Goal: Task Accomplishment & Management: Manage account settings

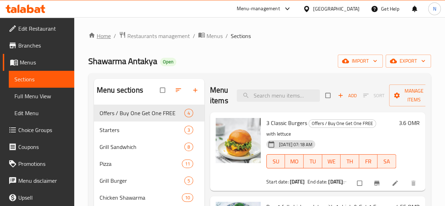
click at [106, 38] on link "Home" at bounding box center [99, 36] width 23 height 8
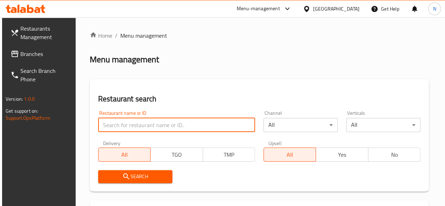
click at [134, 128] on input "search" at bounding box center [176, 125] width 157 height 14
click at [129, 126] on input "search" at bounding box center [176, 125] width 157 height 14
type input "mood station"
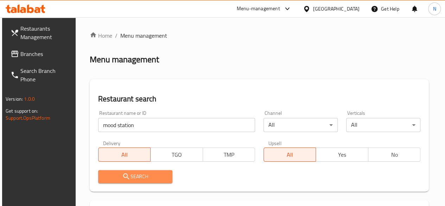
click at [144, 174] on span "Search" at bounding box center [135, 176] width 63 height 9
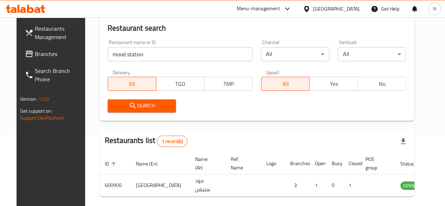
scroll to position [99, 0]
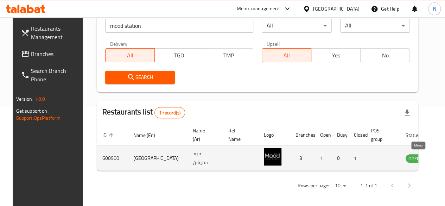
click at [442, 158] on link "enhanced table" at bounding box center [448, 158] width 13 height 8
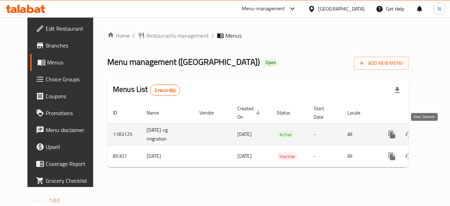
click at [434, 140] on link "enhanced table" at bounding box center [442, 134] width 17 height 17
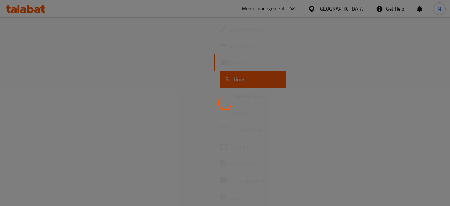
click at [31, 65] on div at bounding box center [225, 103] width 450 height 206
click at [26, 59] on div at bounding box center [225, 103] width 450 height 206
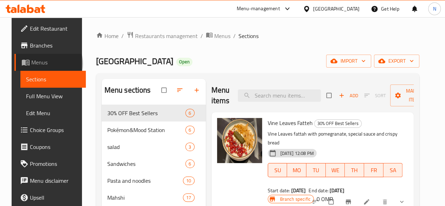
click at [37, 64] on span "Menus" at bounding box center [55, 62] width 49 height 8
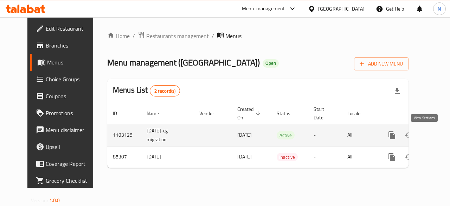
click at [439, 132] on icon "enhanced table" at bounding box center [443, 135] width 8 height 8
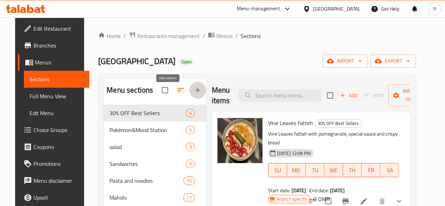
click at [193, 94] on icon "button" at bounding box center [197, 90] width 8 height 8
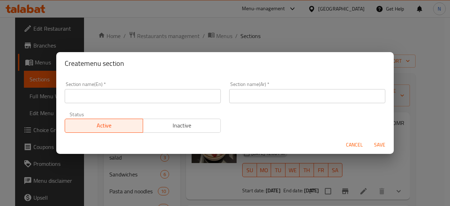
click at [115, 100] on input "text" at bounding box center [143, 96] width 156 height 14
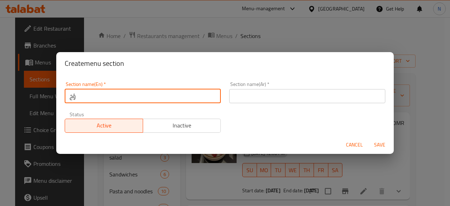
type input "ؤ"
type input "Combos"
click at [252, 99] on input "text" at bounding box center [307, 96] width 156 height 14
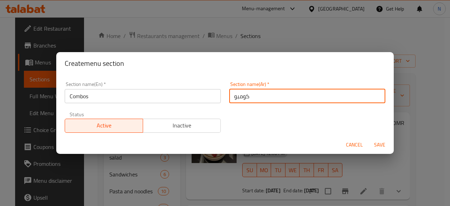
type input "كومبو"
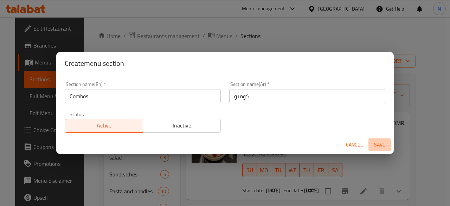
click at [377, 143] on span "Save" at bounding box center [379, 144] width 17 height 9
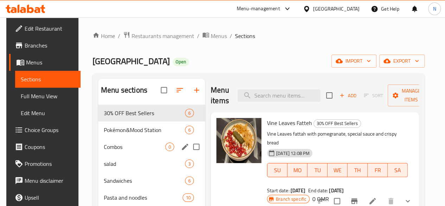
click at [105, 151] on span "Combos" at bounding box center [135, 146] width 62 height 8
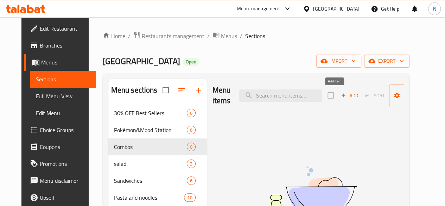
click at [340, 97] on icon "button" at bounding box center [343, 95] width 6 height 6
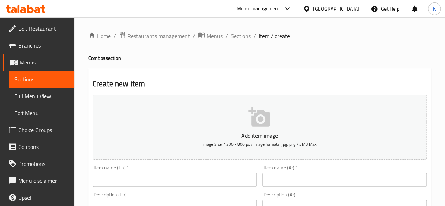
scroll to position [70, 0]
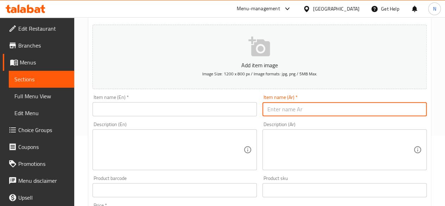
click at [289, 107] on input "text" at bounding box center [344, 109] width 164 height 14
paste input "كومبو البرياني والفتوش"
type input "كومبو البرياني والفتوش"
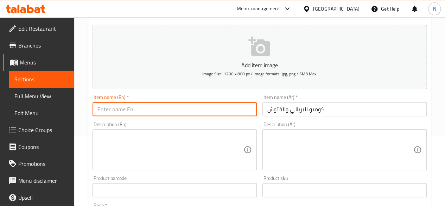
click at [194, 105] on input "text" at bounding box center [174, 109] width 164 height 14
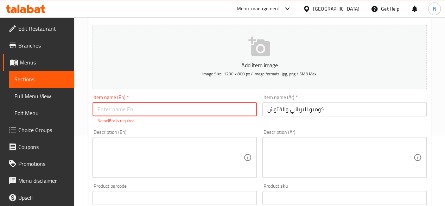
paste input "Biryani and Fattoush Combo"
type input "Biryani and Fattoush Combo"
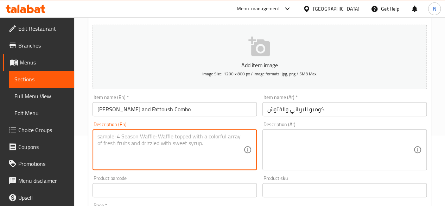
click at [136, 142] on textarea at bounding box center [170, 149] width 146 height 33
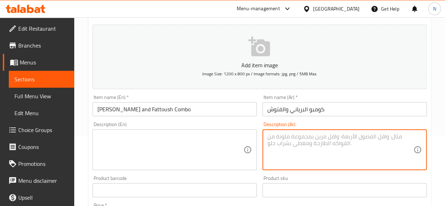
click at [277, 150] on textarea at bounding box center [340, 149] width 146 height 33
paste textarea "وجبة متكاملة تجمع الطعم البرياني الأصيل مع نكهة مود سايشن الخاصه ! برياني دجاج …"
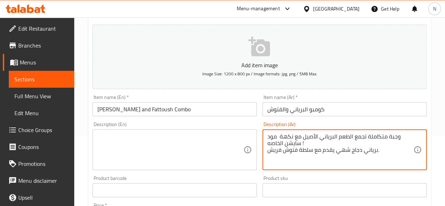
type textarea "وجبة متكاملة تجمع الطعم البرياني الأصيل مع نكهة مود سايشن الخاصه ! برياني دجاج …"
click at [168, 150] on textarea at bounding box center [170, 149] width 146 height 33
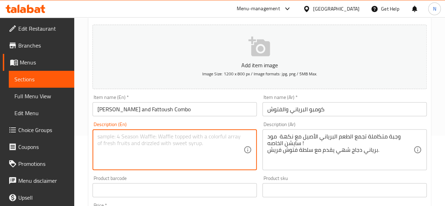
paste textarea "A complete meal that combines authentic biryani flavor with Mood Sation's speci…"
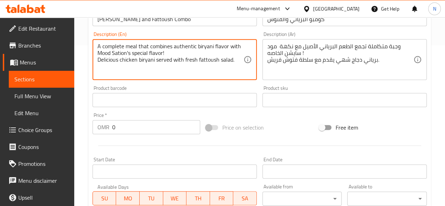
scroll to position [141, 0]
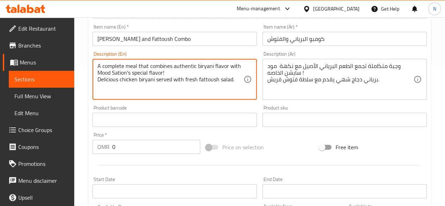
click at [124, 71] on textarea "A complete meal that combines authentic biryani flavor with Mood Sation's speci…" at bounding box center [170, 79] width 146 height 33
drag, startPoint x: 132, startPoint y: 72, endPoint x: 120, endPoint y: 73, distance: 12.0
click at [120, 73] on textarea "A complete meal that combines authentic biryani flavor with Mood Sation's speci…" at bounding box center [170, 79] width 146 height 33
click at [118, 73] on textarea "A complete meal that combines authentic biryani flavor with Mood Sation's speci…" at bounding box center [170, 79] width 146 height 33
click at [216, 94] on textarea "A complete meal that combines authentic biryani flavor with Mood Station's spec…" at bounding box center [170, 79] width 146 height 33
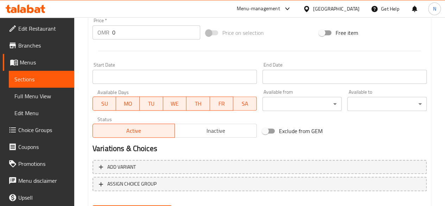
scroll to position [246, 0]
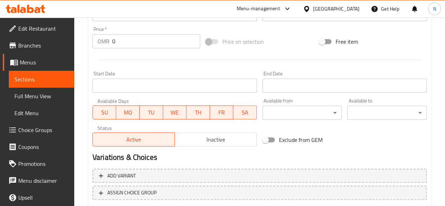
type textarea "A complete meal that combines authentic biryani flavor with Mood Station's spec…"
click at [134, 45] on input "0" at bounding box center [156, 41] width 88 height 14
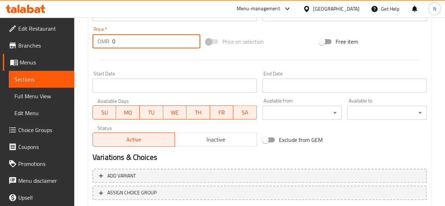
drag, startPoint x: 106, startPoint y: 47, endPoint x: 102, endPoint y: 48, distance: 4.4
click at [102, 48] on div "Price   * OMR 0 Price *" at bounding box center [146, 37] width 113 height 27
type input "5"
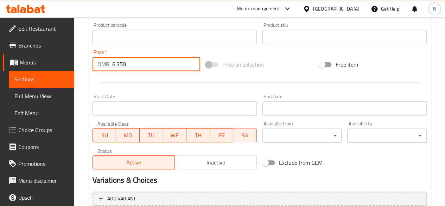
scroll to position [221, 0]
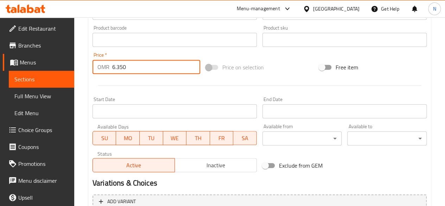
drag, startPoint x: 128, startPoint y: 67, endPoint x: 117, endPoint y: 66, distance: 10.9
click at [117, 66] on input "6.350" at bounding box center [156, 67] width 88 height 14
type input "6.350"
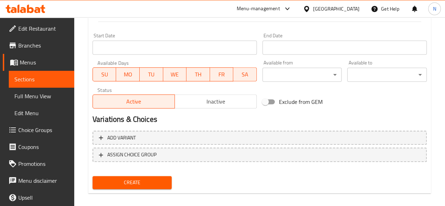
scroll to position [291, 0]
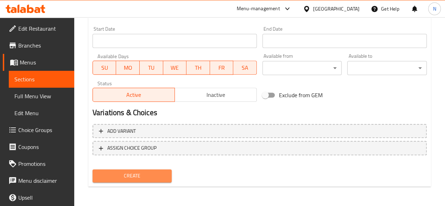
click at [149, 171] on span "Create" at bounding box center [132, 175] width 68 height 9
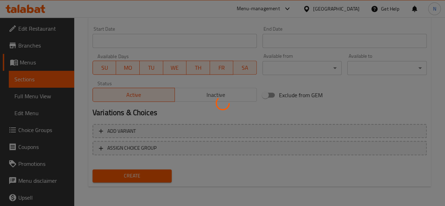
type input "0"
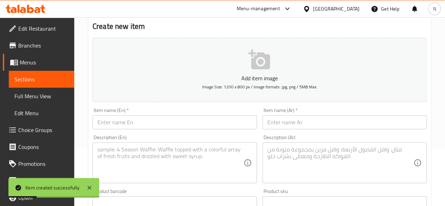
scroll to position [0, 0]
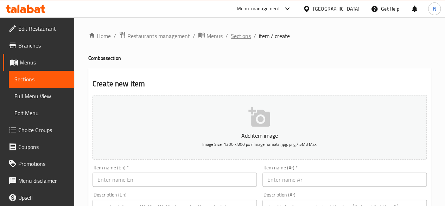
click at [243, 34] on span "Sections" at bounding box center [241, 36] width 20 height 8
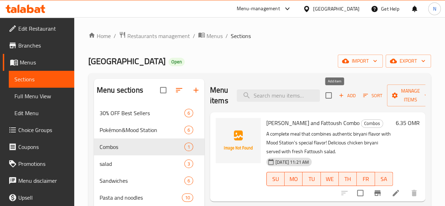
click at [338, 93] on span "Add" at bounding box center [347, 95] width 19 height 8
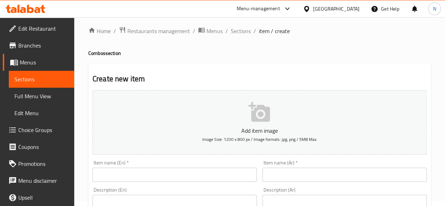
scroll to position [35, 0]
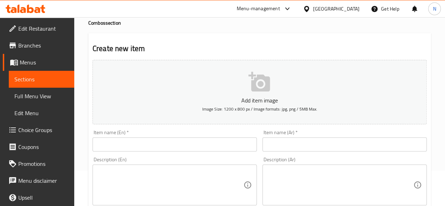
click at [283, 138] on input "text" at bounding box center [344, 144] width 164 height 14
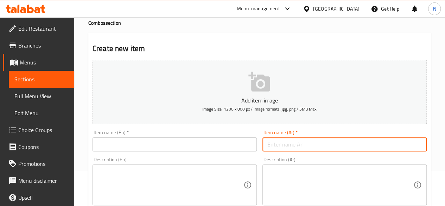
paste input "كومبو المحشي والنودلز"
type input "كومبو المحشي والنودلز"
click at [118, 145] on input "text" at bounding box center [174, 144] width 164 height 14
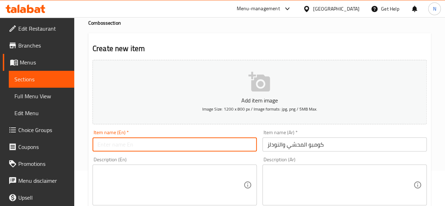
paste input "Stuffed and noodle combo"
drag, startPoint x: 115, startPoint y: 145, endPoint x: 25, endPoint y: 142, distance: 89.7
click at [142, 146] on input "Mahshi and noodle combo" at bounding box center [174, 144] width 164 height 14
type input "Mahshi and noodles combo"
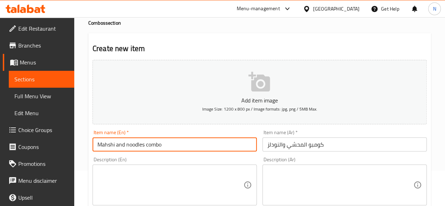
click at [149, 184] on textarea at bounding box center [170, 184] width 146 height 33
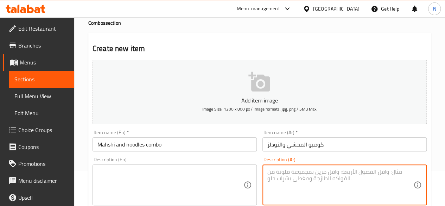
click at [337, 179] on textarea at bounding box center [340, 184] width 146 height 33
paste textarea "جرب مزيج لا يقاوم من المحاشي التقليدية مع لمسة الجدة اللذيذة بالنودلز! تجربة فر…"
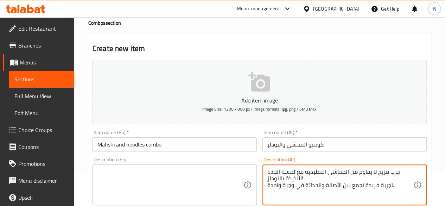
paste textarea "مكس محشي ورق عنب وملفوف + نودلز بنكهات الجدة المفضلة"
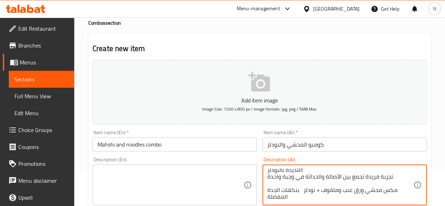
type textarea "جرب مزيج لا يقاوم من المحاشي التقليدية مع لمسة الجدة اللذيذة بالنودلز! تجربة فر…"
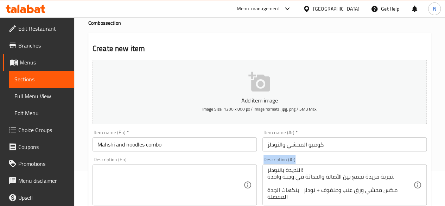
drag, startPoint x: 268, startPoint y: 191, endPoint x: 292, endPoint y: 156, distance: 42.7
click at [292, 156] on div "Description (Ar) جرب مزيج لا يقاوم من المحاشي التقليدية مع لمسة الجدة اللذيذة ب…" at bounding box center [345, 181] width 170 height 54
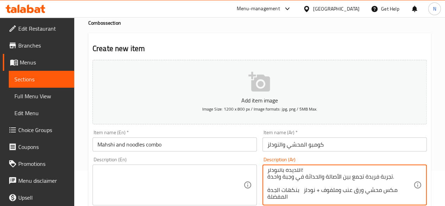
click at [281, 181] on textarea "جرب مزيج لا يقاوم من المحاشي التقليدية مع لمسة الجدة اللذيذة بالنودلز! تجربة فر…" at bounding box center [340, 184] width 146 height 33
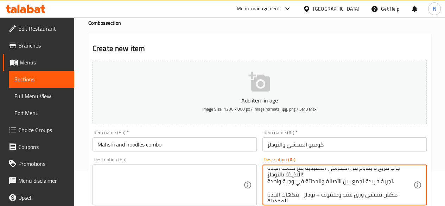
scroll to position [0, 0]
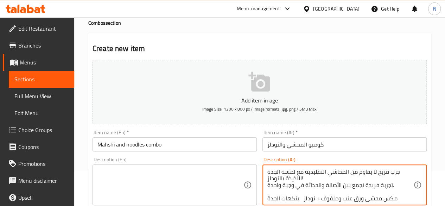
click at [310, 177] on textarea "جرب مزيج لا يقاوم من المحاشي التقليدية مع لمسة الجدة اللذيذة بالنودلز! تجربة فر…" at bounding box center [340, 184] width 146 height 33
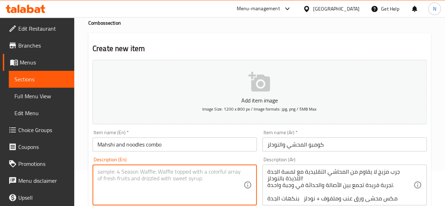
click at [123, 175] on textarea at bounding box center [170, 184] width 146 height 33
paste textarea "Try an irresistible combination of traditional stuffed vegetables with Grandma'…"
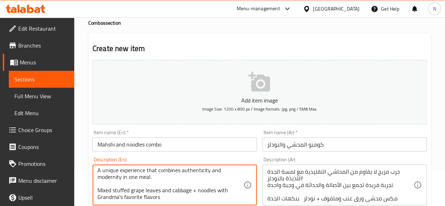
scroll to position [141, 0]
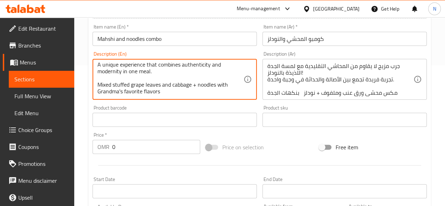
type textarea "Try an irresistible combination of traditional stuffed vegetables with Grandma'…"
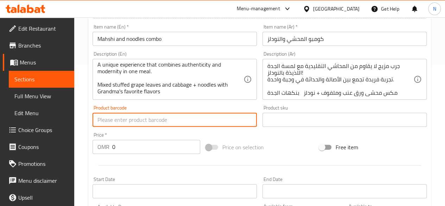
click at [161, 121] on input "text" at bounding box center [174, 120] width 164 height 14
click at [148, 139] on div "Price   * OMR 0 Price *" at bounding box center [146, 142] width 108 height 21
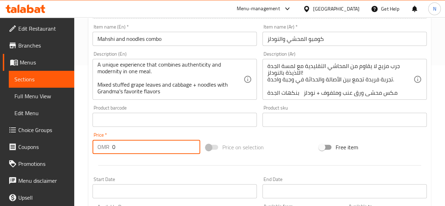
click at [132, 143] on input "0" at bounding box center [156, 147] width 88 height 14
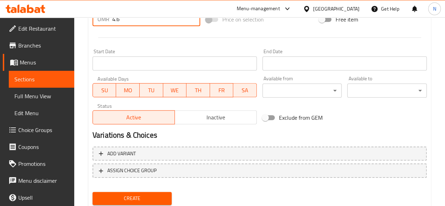
scroll to position [291, 0]
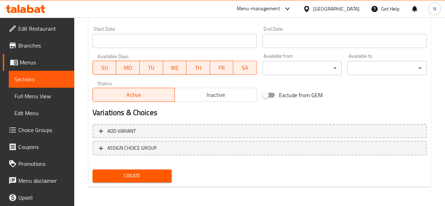
type input "4.6"
click at [146, 178] on span "Create" at bounding box center [132, 175] width 68 height 9
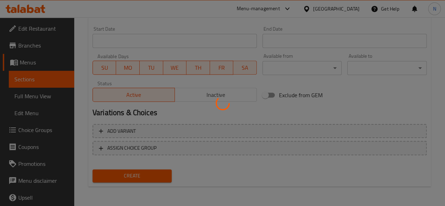
type input "0"
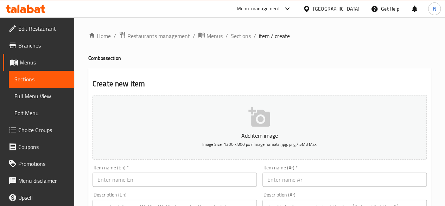
scroll to position [106, 0]
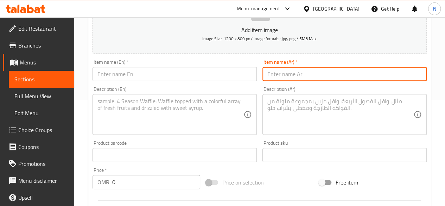
click at [282, 72] on input "text" at bounding box center [344, 74] width 164 height 14
paste input "كومبو كابلي دجاج وموهيتو"
type input "كومبو كابلي دجاج وموهيتو"
click at [142, 74] on input "text" at bounding box center [174, 74] width 164 height 14
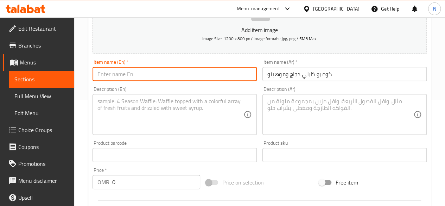
paste input "Chicken capli and mojito combo"
click at [125, 74] on input "Chicken capli and mojito combo" at bounding box center [174, 74] width 164 height 14
type input "Chicken cabli and mojito combo"
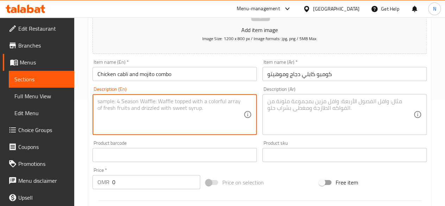
click at [140, 115] on textarea at bounding box center [170, 114] width 146 height 33
click at [291, 98] on textarea at bounding box center [340, 114] width 146 height 33
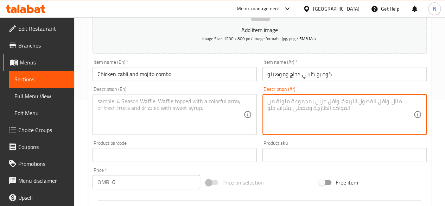
paste textarea "دلّع نفسك بنكهات غنية ومميزة — كابلي الدجاج الافغاني يقدم مع موهيتو منعش"
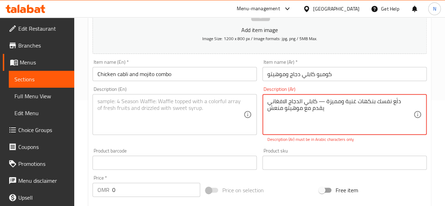
type textarea "دلّع نفسك بنكهات غنية ومميزة — كابلي الدجاج الافغاني يقدم مع موهيتو منعش"
click at [152, 95] on div "Description (En)" at bounding box center [174, 114] width 164 height 41
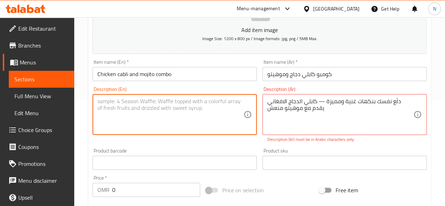
paste textarea "Pamper yourself with rich and distinctive flavors — Afghan chicken kabuli serve…"
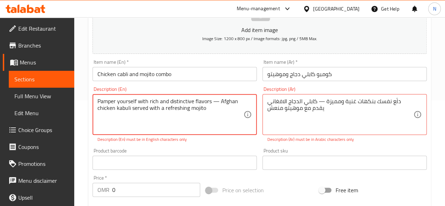
click at [123, 187] on input "0" at bounding box center [156, 190] width 88 height 14
type textarea "Pamper yourself with rich and distinctive flavors — Afghan chicken kabli served…"
click at [124, 193] on input "0" at bounding box center [156, 190] width 88 height 14
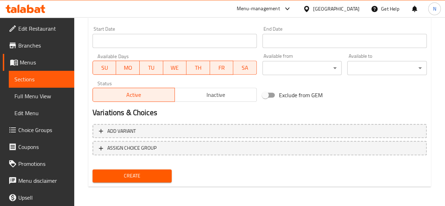
type input "4.5"
click at [138, 178] on span "Create" at bounding box center [132, 175] width 68 height 9
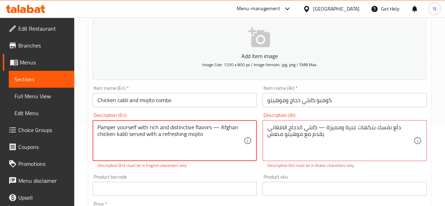
scroll to position [110, 0]
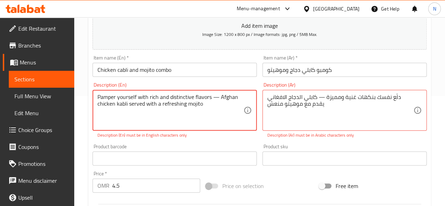
click at [225, 106] on textarea "Pamper yourself with rich and distinctive flavors — Afghan chicken kabli served…" at bounding box center [170, 110] width 146 height 33
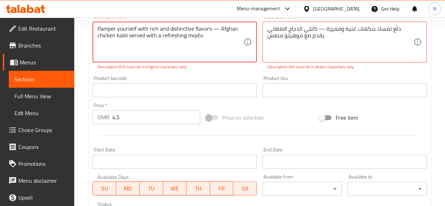
scroll to position [180, 0]
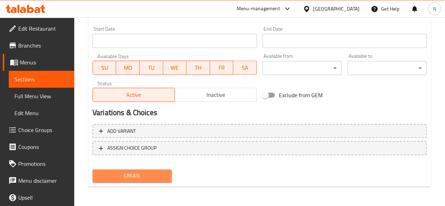
click at [137, 175] on span "Create" at bounding box center [132, 175] width 68 height 9
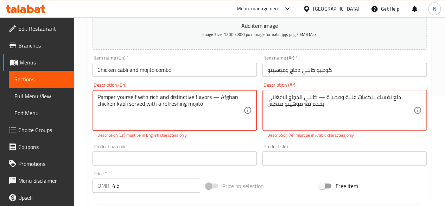
click at [122, 101] on textarea "Pamper yourself with rich and distinctive flavors — Afghan chicken kabli served…" at bounding box center [170, 110] width 146 height 33
click at [122, 103] on textarea "Pamper yourself with rich and distinctive flavors — Afghan chicken kabli served…" at bounding box center [170, 110] width 146 height 33
click at [219, 103] on textarea "Pamper yourself with rich and distinctive flavors — Afghan chicken kabli served…" at bounding box center [170, 110] width 146 height 33
click at [96, 95] on div "Pamper yourself with rich and distinctive flavors — Afghan chicken kabli served…" at bounding box center [174, 110] width 164 height 41
click at [97, 96] on textarea "Pamper yourself with rich and distinctive flavors — Afghan chicken kabli served…" at bounding box center [170, 110] width 146 height 33
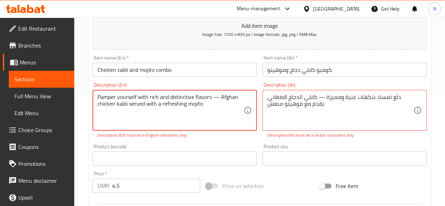
click at [219, 96] on textarea "Pamper yourself with rich and distinctive flavors — Afghan chicken kabli served…" at bounding box center [170, 110] width 146 height 33
click at [216, 96] on textarea "Pamper yourself with rich and distinctive flavors — Afghan chicken kabli served…" at bounding box center [170, 110] width 146 height 33
click at [213, 130] on div "Description (En) Pamper yourself with rich and distinctive flavors — Afghan chi…" at bounding box center [174, 110] width 164 height 56
drag, startPoint x: 217, startPoint y: 98, endPoint x: 211, endPoint y: 98, distance: 6.3
type textarea "Pamper yourself with rich and distinctive flavors , Afghan chicken kabli served…"
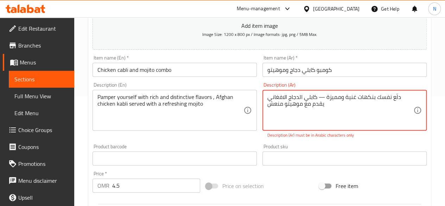
drag, startPoint x: 331, startPoint y: 97, endPoint x: 336, endPoint y: 97, distance: 4.9
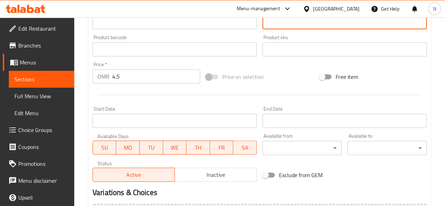
scroll to position [291, 0]
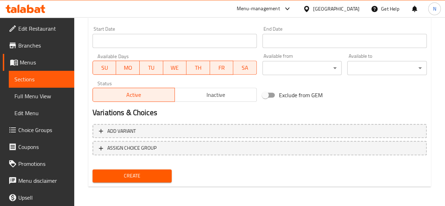
type textarea "دلّع نفسك بنكهات غنية ومميزة , كابلي الدجاج الافغاني يقدم مع موهيتو منعش"
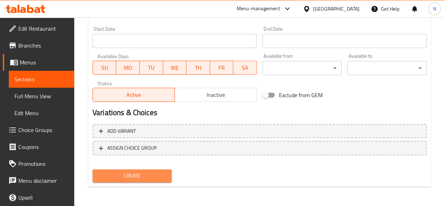
click at [167, 172] on button "Create" at bounding box center [131, 175] width 79 height 13
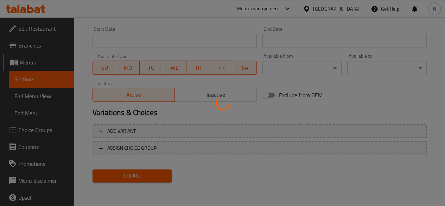
type input "0"
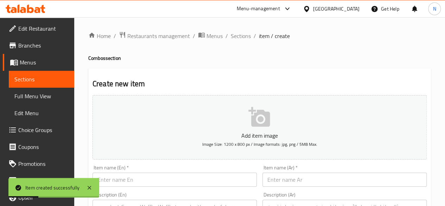
scroll to position [70, 0]
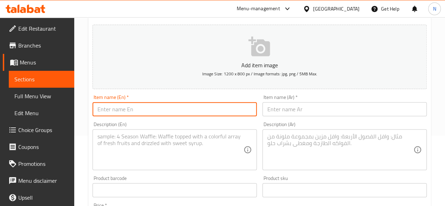
click at [136, 109] on input "text" at bounding box center [174, 109] width 164 height 14
paste input "كومبو الفتة والمسخن"
type input "كومبو الفتة والمسخن"
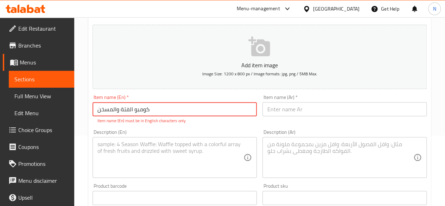
drag, startPoint x: 140, startPoint y: 107, endPoint x: 68, endPoint y: 107, distance: 71.7
click at [68, 107] on div "Edit Restaurant Branches Menus Sections Full Menu View Edit Menu Choice Groups …" at bounding box center [222, 190] width 445 height 487
click at [304, 114] on input "text" at bounding box center [344, 109] width 164 height 14
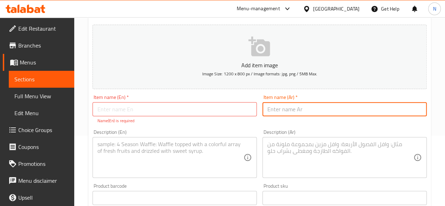
paste input "كومبو الفتة والمسخن"
type input "كومبو الفتة والمسخن"
click at [107, 112] on input "text" at bounding box center [174, 109] width 164 height 14
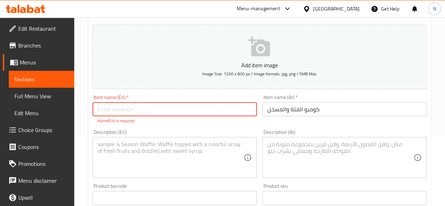
paste input "Fatteh and Musakhan Combo"
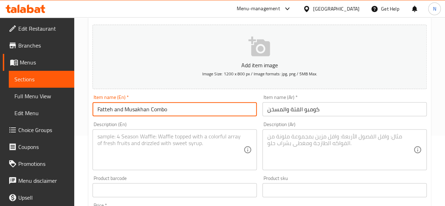
type input "Fatteh and Musakhan Combo"
click at [108, 146] on textarea at bounding box center [170, 149] width 146 height 33
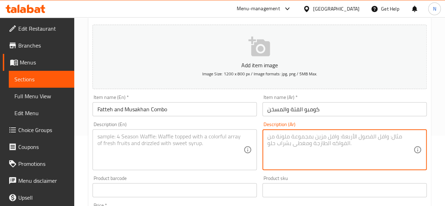
click at [277, 140] on textarea at bounding box center [340, 149] width 146 height 33
paste textarea "نكهتين من الشرق بطبق واحد! فتة غنية وصوص لذيذ مع رول مسخن دجاج محمّر بزيت الزيت…"
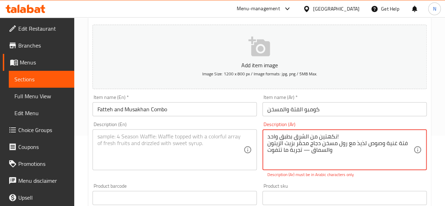
type textarea "نكهتين من الشرق بطبق واحد! فتة غنية وصوص لذيذ مع رول مسخن دجاج محمّر بزيت الزيت…"
click at [208, 152] on textarea at bounding box center [170, 149] width 146 height 33
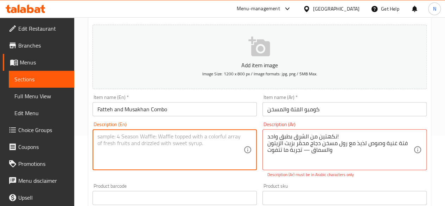
paste textarea "Two flavors of the East in one dish! A rich fatteh and delicious sauce with a c…"
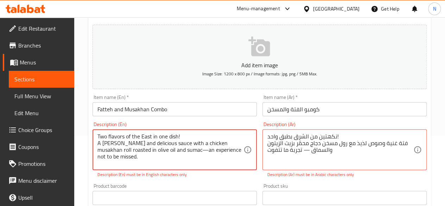
scroll to position [1, 0]
type textarea "Two flavors of the East in one dish! A rich fatteh and delicious sauce with a c…"
click at [196, 173] on p "Description (En) must be in English characters only" at bounding box center [174, 174] width 154 height 6
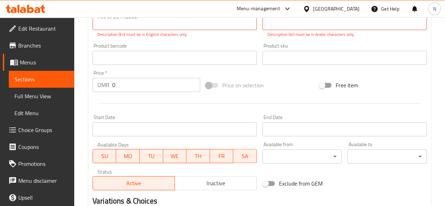
scroll to position [211, 0]
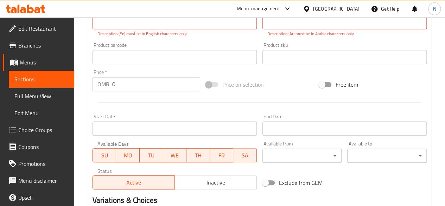
click at [133, 83] on input "0" at bounding box center [156, 84] width 88 height 14
click at [135, 85] on input "5.8" at bounding box center [156, 84] width 88 height 14
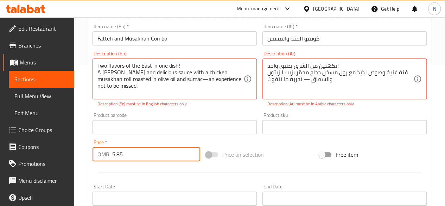
scroll to position [141, 0]
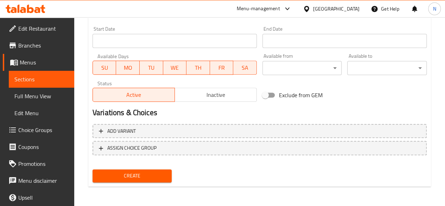
type input "5.85"
click at [140, 179] on span "Create" at bounding box center [132, 175] width 68 height 9
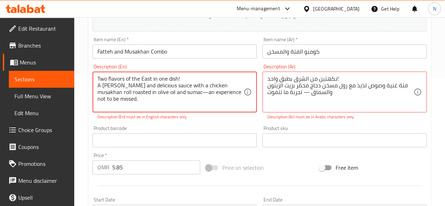
drag, startPoint x: 182, startPoint y: 97, endPoint x: 176, endPoint y: 97, distance: 6.0
click at [176, 97] on textarea "Two flavors of the East in one dish! A rich fatteh and delicious sauce with a c…" at bounding box center [170, 91] width 146 height 33
type textarea "Two flavors of the East in one dish! A rich fatteh and delicious sauce with a c…"
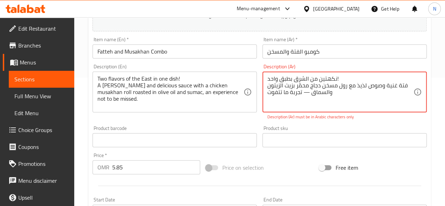
drag, startPoint x: 309, startPoint y: 93, endPoint x: 304, endPoint y: 92, distance: 5.0
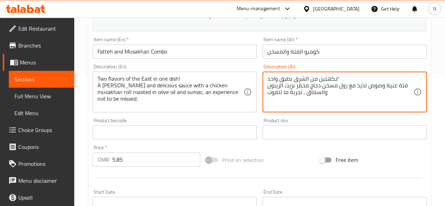
scroll to position [291, 0]
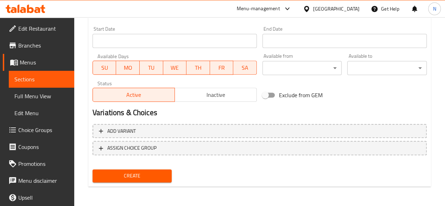
type textarea "نكهتين من الشرق بطبق واحد! فتة غنية وصوص لذيذ مع رول مسخن دجاج محمّر بزيت الزيت…"
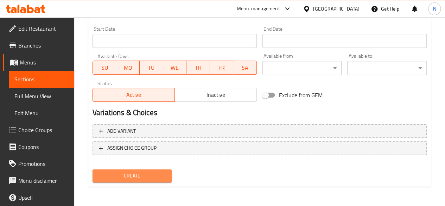
click at [129, 172] on span "Create" at bounding box center [132, 175] width 68 height 9
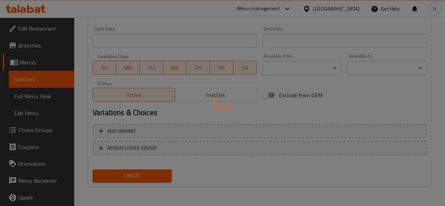
type input "0"
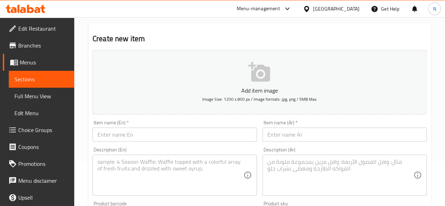
scroll to position [0, 0]
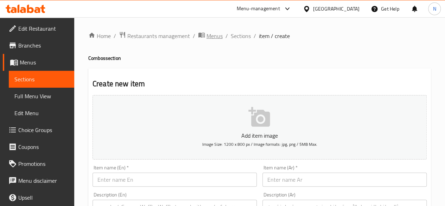
click at [219, 33] on span "Menus" at bounding box center [214, 36] width 16 height 8
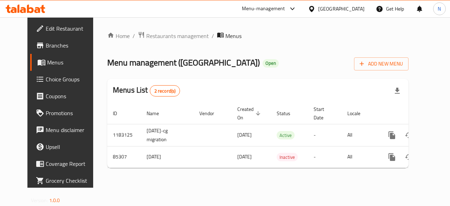
click at [225, 33] on span "Menus" at bounding box center [233, 36] width 16 height 8
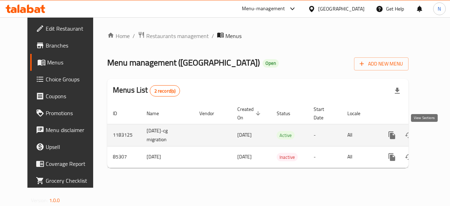
click at [434, 140] on link "enhanced table" at bounding box center [442, 135] width 17 height 17
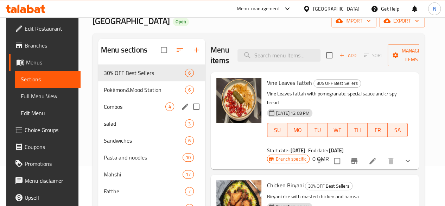
scroll to position [70, 0]
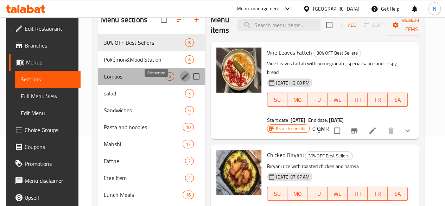
click at [181, 81] on icon "edit" at bounding box center [185, 76] width 8 height 8
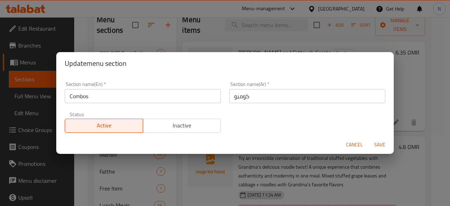
click at [171, 127] on span "Inactive" at bounding box center [182, 125] width 72 height 10
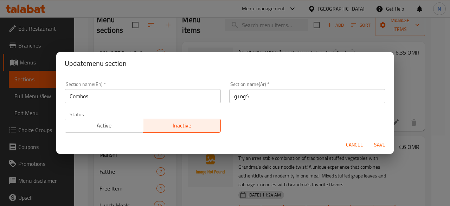
click at [383, 146] on span "Save" at bounding box center [379, 144] width 17 height 9
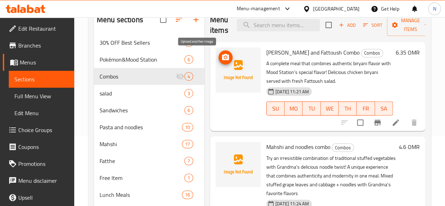
click at [224, 58] on circle "upload picture" at bounding box center [225, 57] width 2 height 2
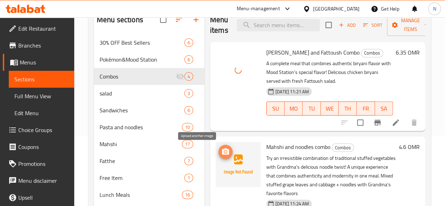
click at [224, 152] on circle "upload picture" at bounding box center [225, 152] width 2 height 2
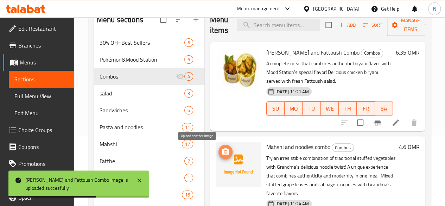
click at [222, 149] on icon "upload picture" at bounding box center [225, 151] width 7 height 6
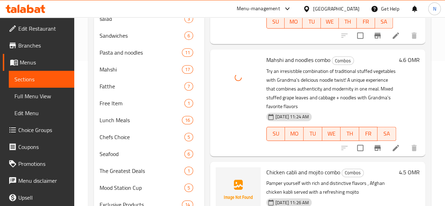
scroll to position [211, 0]
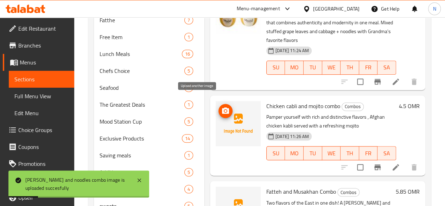
click at [222, 107] on icon "upload picture" at bounding box center [225, 110] width 7 height 6
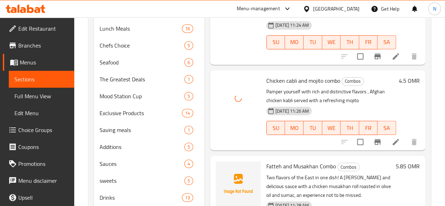
scroll to position [286, 0]
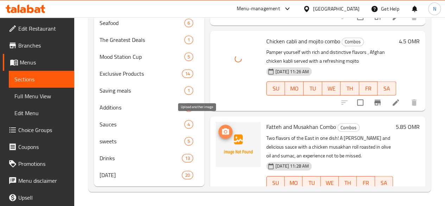
click at [221, 127] on icon "upload picture" at bounding box center [225, 131] width 8 height 8
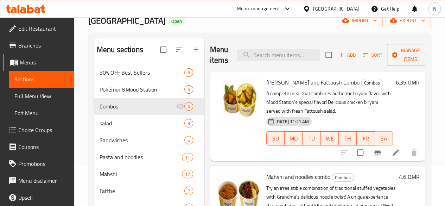
scroll to position [40, 0]
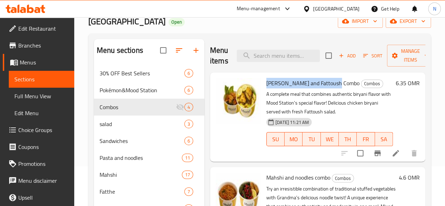
drag, startPoint x: 239, startPoint y: 82, endPoint x: 305, endPoint y: 84, distance: 66.1
click at [305, 84] on h6 "Biryani and Fattoush Combo Combos" at bounding box center [329, 83] width 127 height 10
copy span "Biryani and Fattoush Combo"
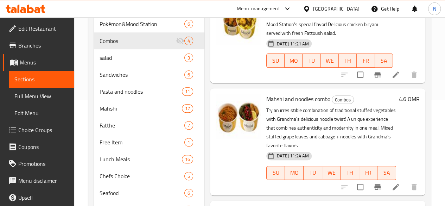
scroll to position [110, 0]
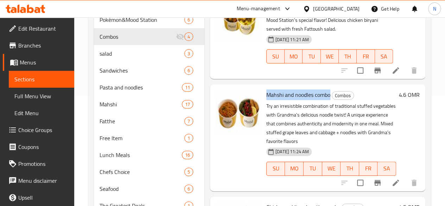
drag, startPoint x: 238, startPoint y: 94, endPoint x: 302, endPoint y: 97, distance: 63.4
click at [302, 97] on span "Mahshi and noodles combo" at bounding box center [298, 94] width 64 height 11
copy span "Mahshi and noodles combo"
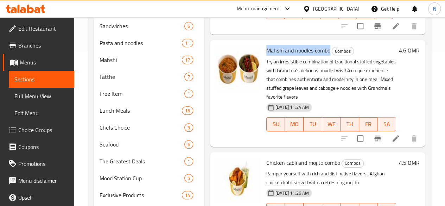
scroll to position [251, 0]
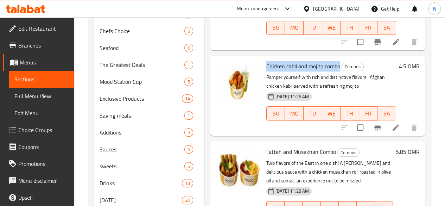
drag, startPoint x: 238, startPoint y: 57, endPoint x: 312, endPoint y: 55, distance: 73.9
click at [312, 61] on h6 "Chicken cabli and mojito combo Combos" at bounding box center [331, 66] width 130 height 10
copy span "Chicken cabli and mojito combo"
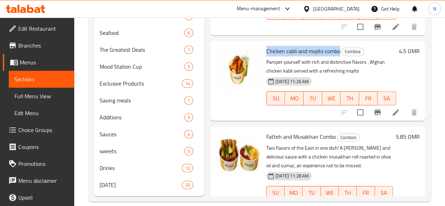
scroll to position [286, 0]
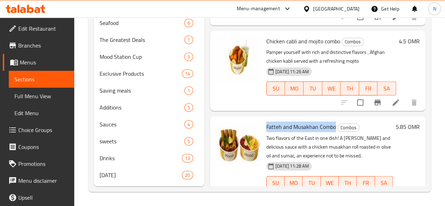
drag, startPoint x: 239, startPoint y: 108, endPoint x: 307, endPoint y: 110, distance: 68.3
click at [307, 121] on span "Fatteh and Musakhan Combo" at bounding box center [301, 126] width 70 height 11
copy span "Fatteh and Musakhan Combo"
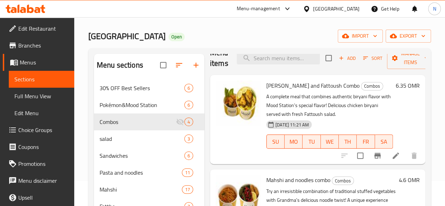
scroll to position [70, 0]
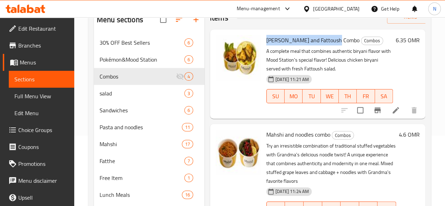
drag, startPoint x: 238, startPoint y: 38, endPoint x: 305, endPoint y: 43, distance: 66.3
click at [305, 43] on span "Biryani and Fattoush Combo" at bounding box center [312, 40] width 93 height 11
copy span "Biryani and Fattoush Combo"
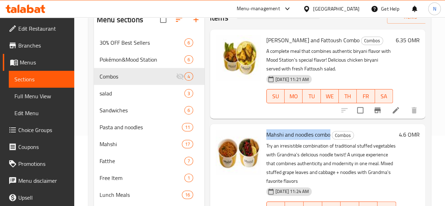
drag, startPoint x: 238, startPoint y: 134, endPoint x: 303, endPoint y: 136, distance: 64.7
click at [303, 136] on h6 "Mahshi and noodles combo Combos" at bounding box center [331, 134] width 130 height 10
copy span "Mahshi and noodles combo"
